Goal: Information Seeking & Learning: Learn about a topic

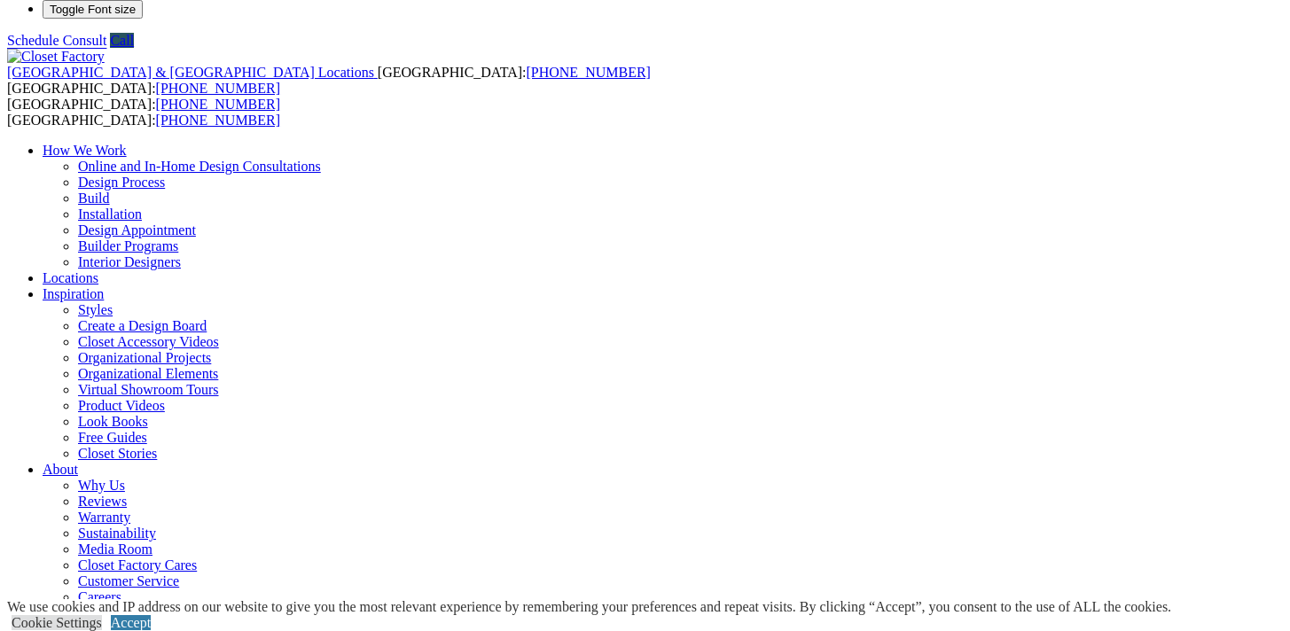
scroll to position [184, 0]
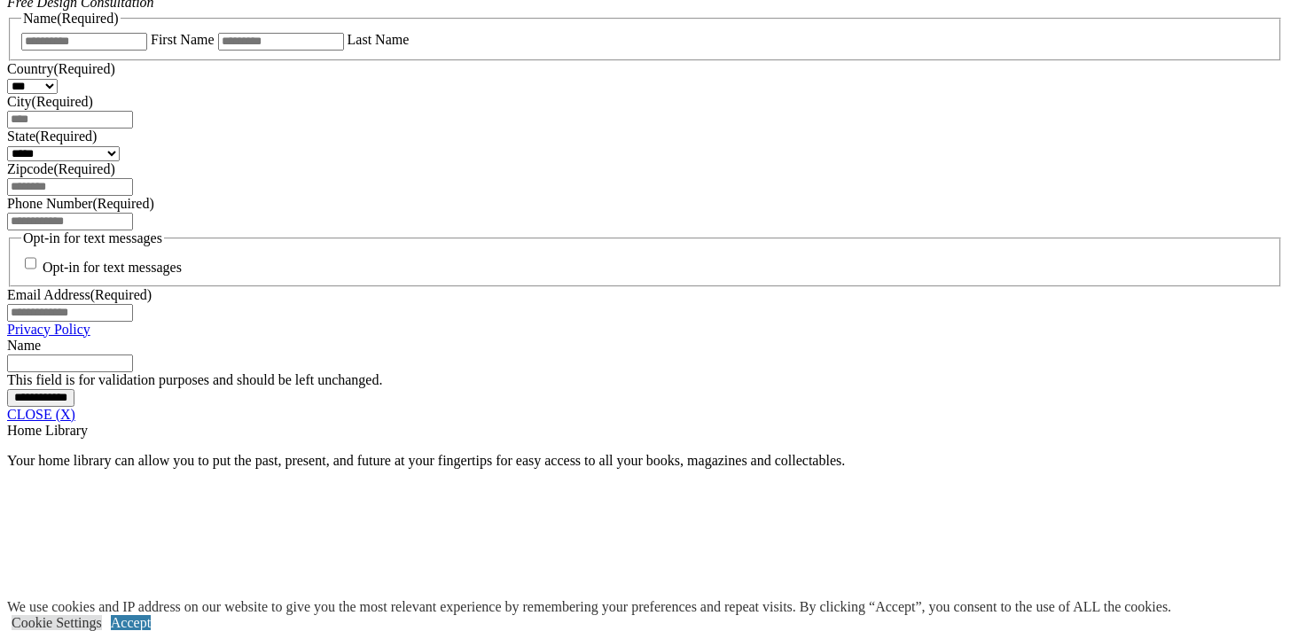
scroll to position [1246, 0]
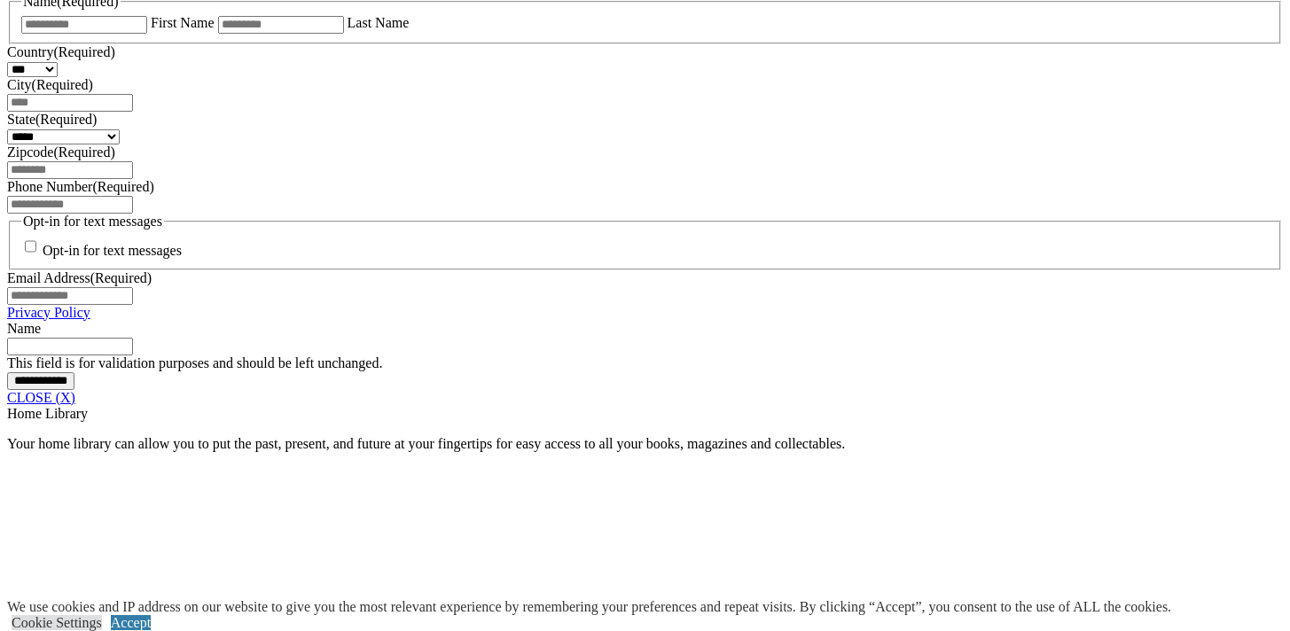
click at [75, 405] on link "CLOSE (X)" at bounding box center [41, 397] width 68 height 15
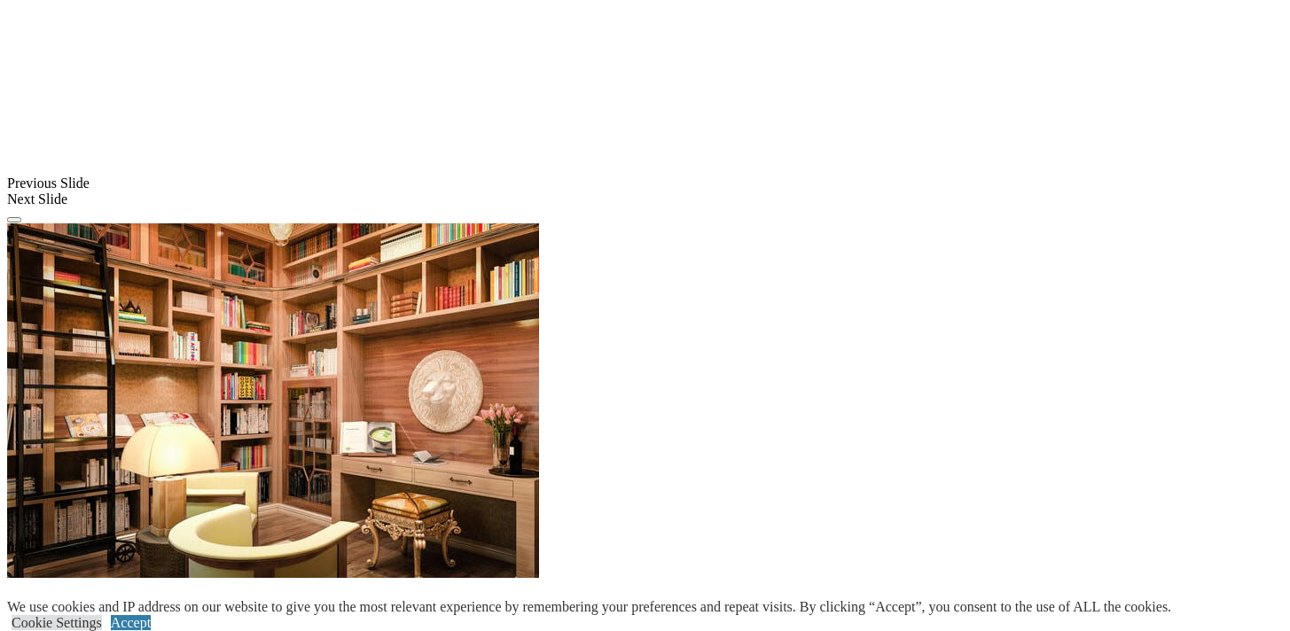
scroll to position [1481, 0]
